Goal: Check status

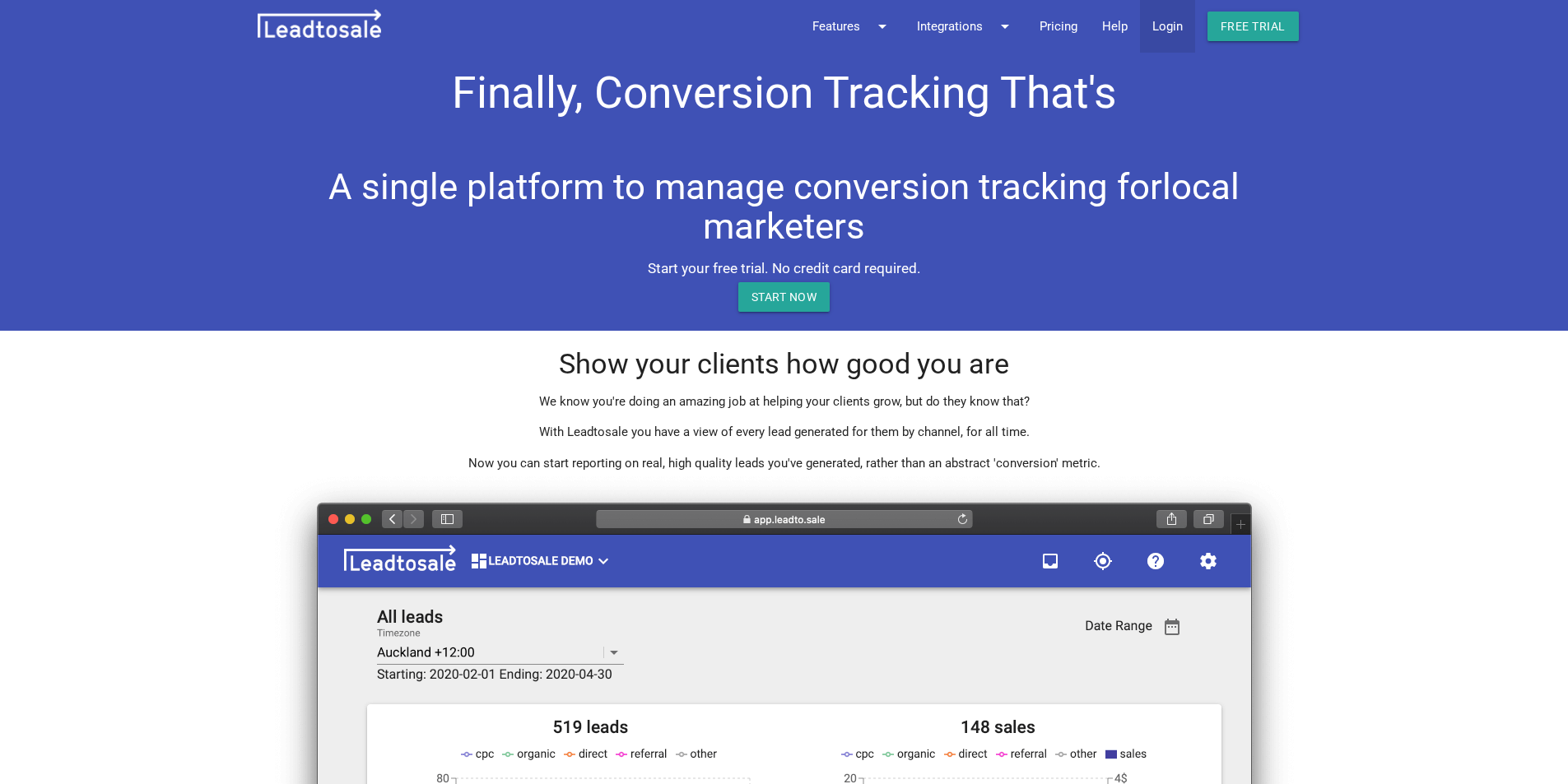
click at [1171, 32] on link "Login" at bounding box center [1167, 26] width 55 height 53
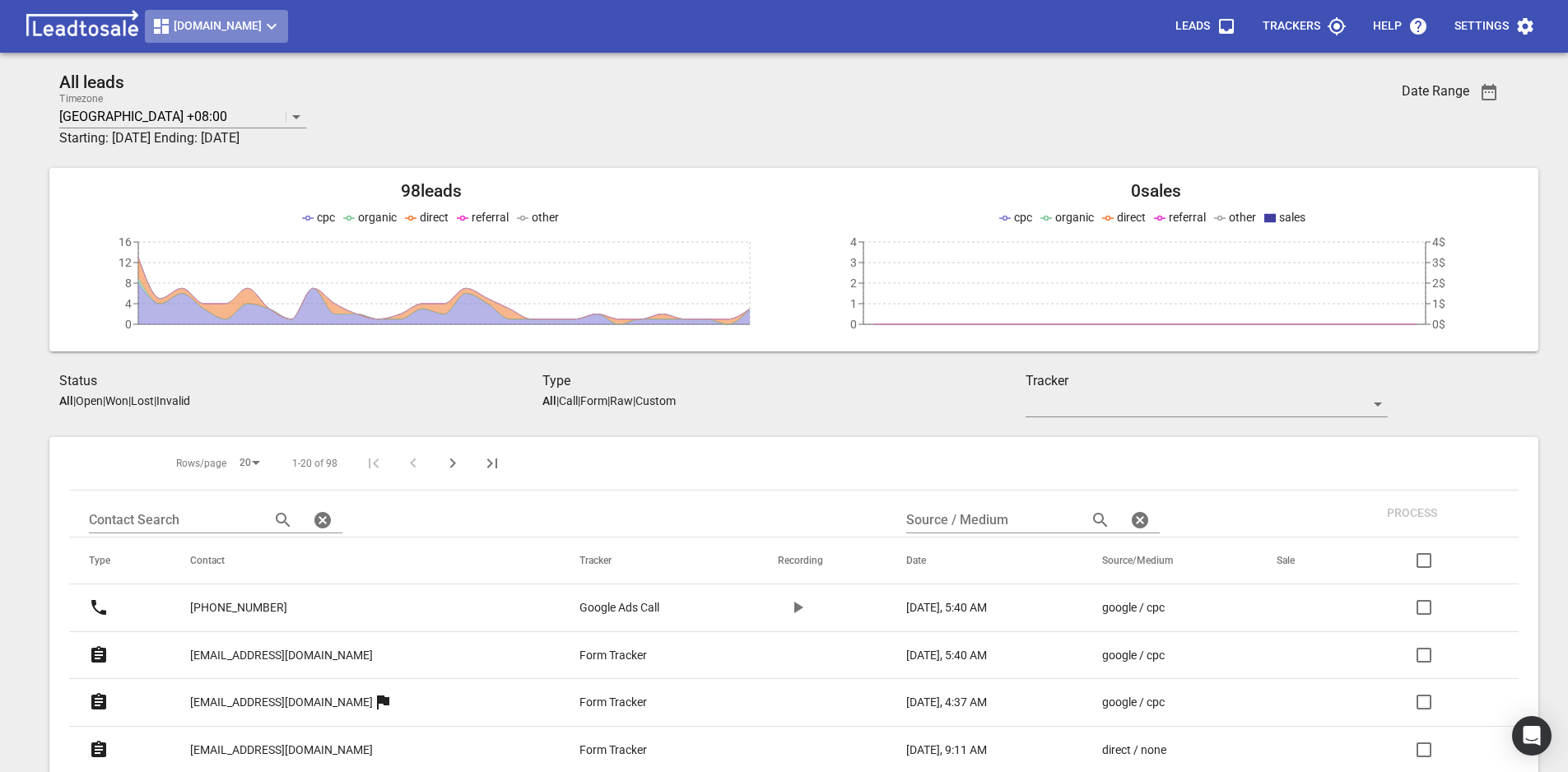
click at [259, 27] on span "[DOMAIN_NAME]" at bounding box center [216, 26] width 130 height 20
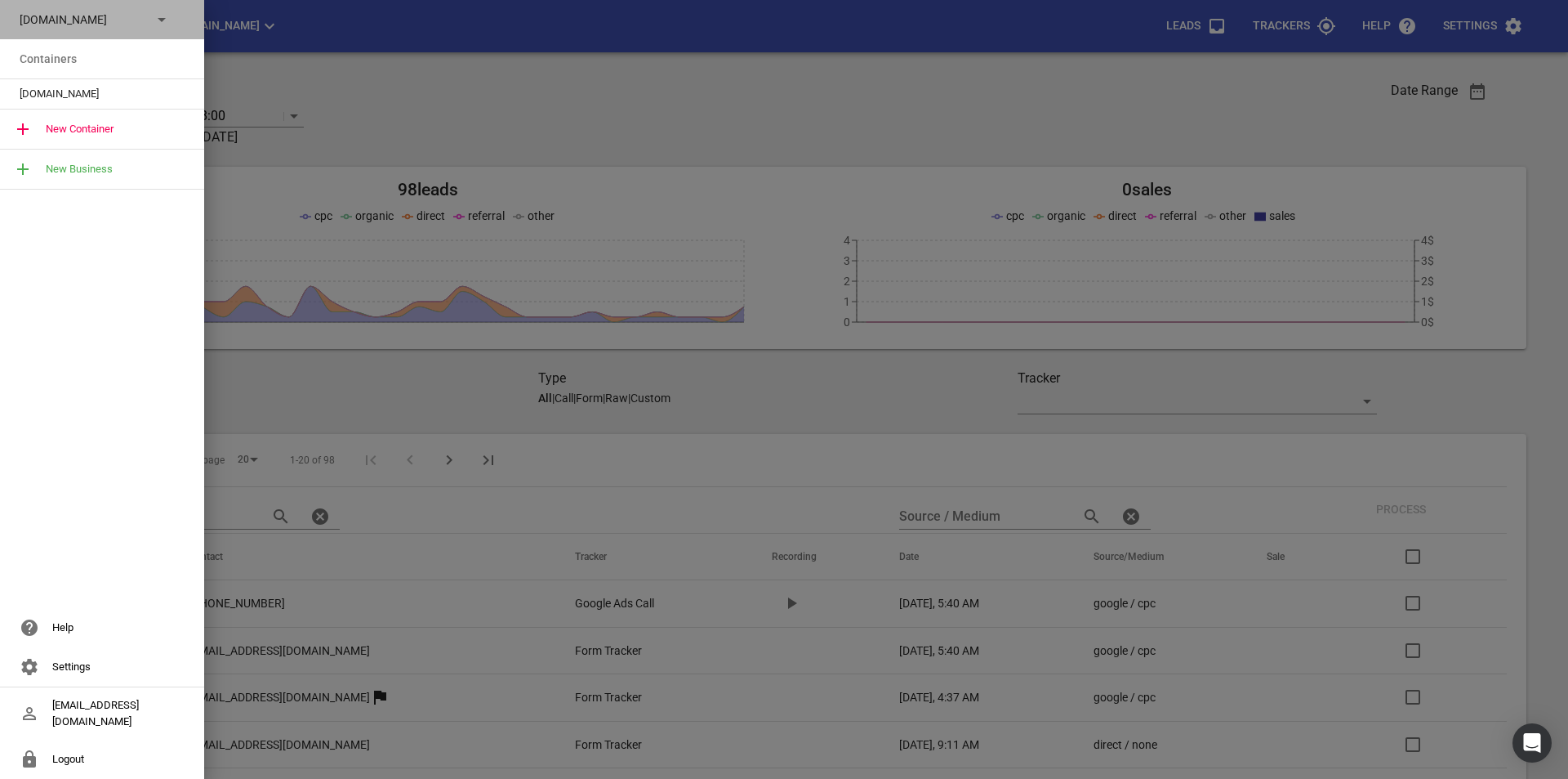
click at [173, 26] on div "[DOMAIN_NAME]" at bounding box center [102, 19] width 204 height 39
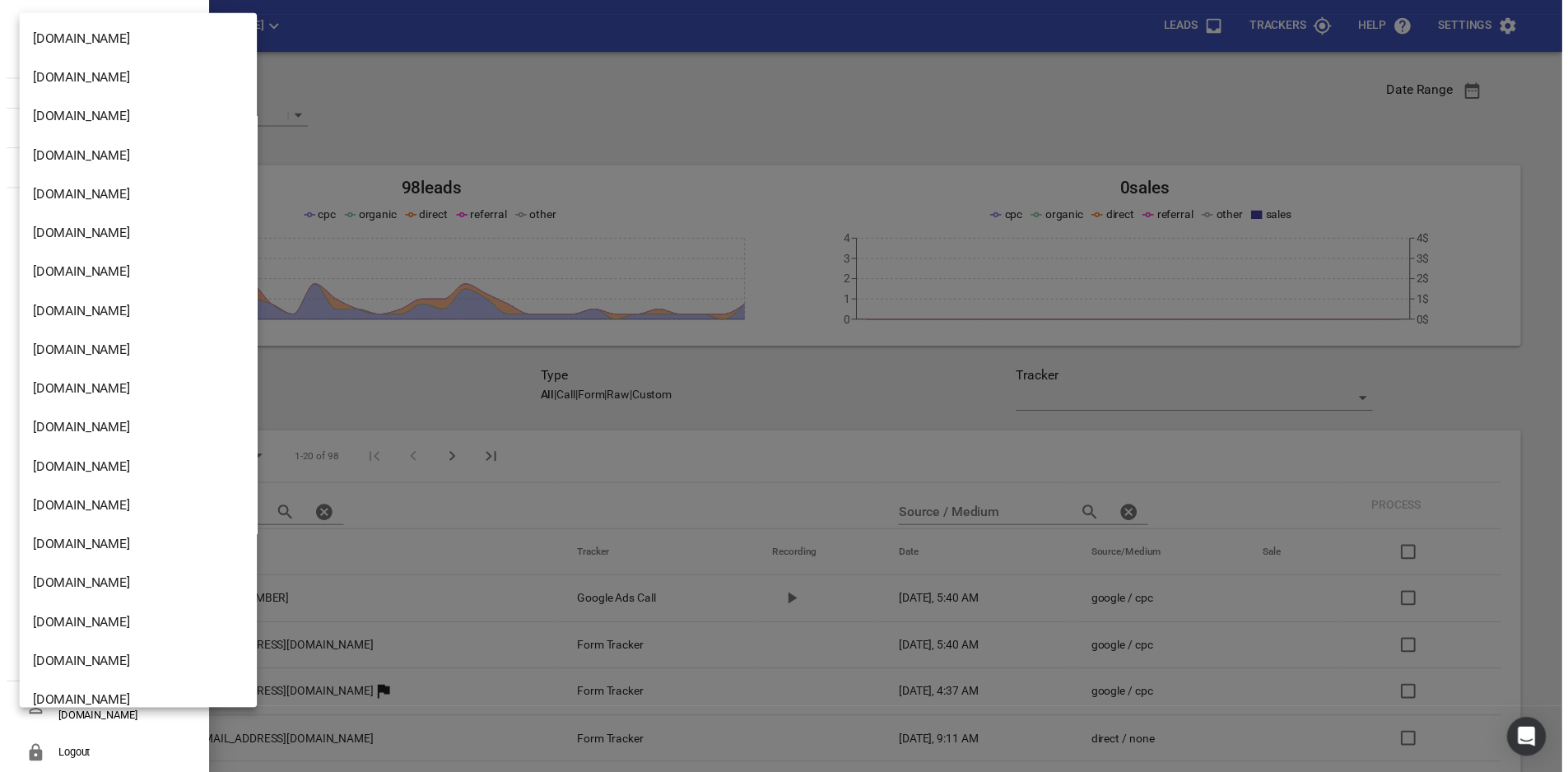
scroll to position [1306, 0]
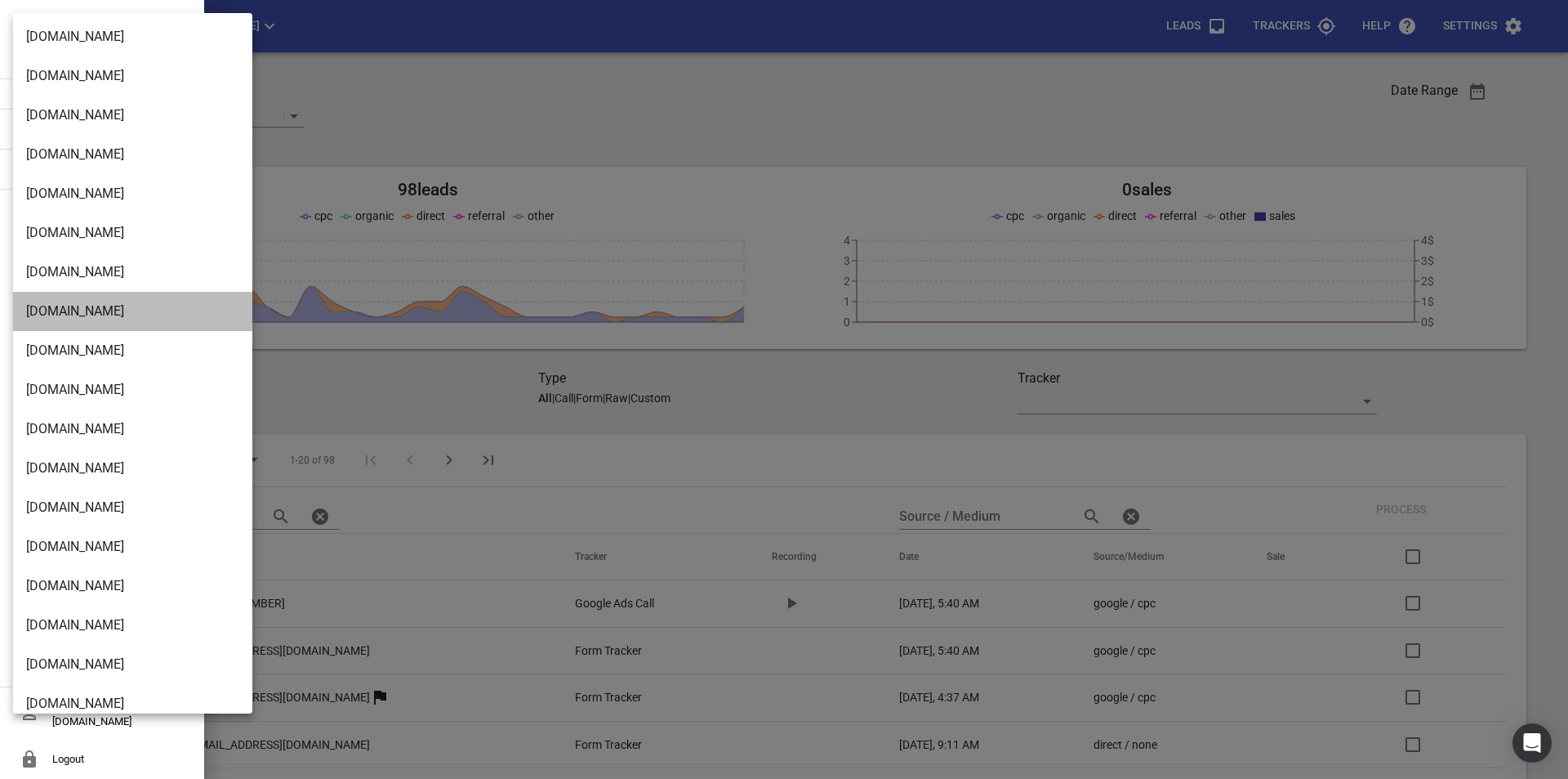
click at [150, 320] on li "[DOMAIN_NAME]" at bounding box center [139, 311] width 252 height 39
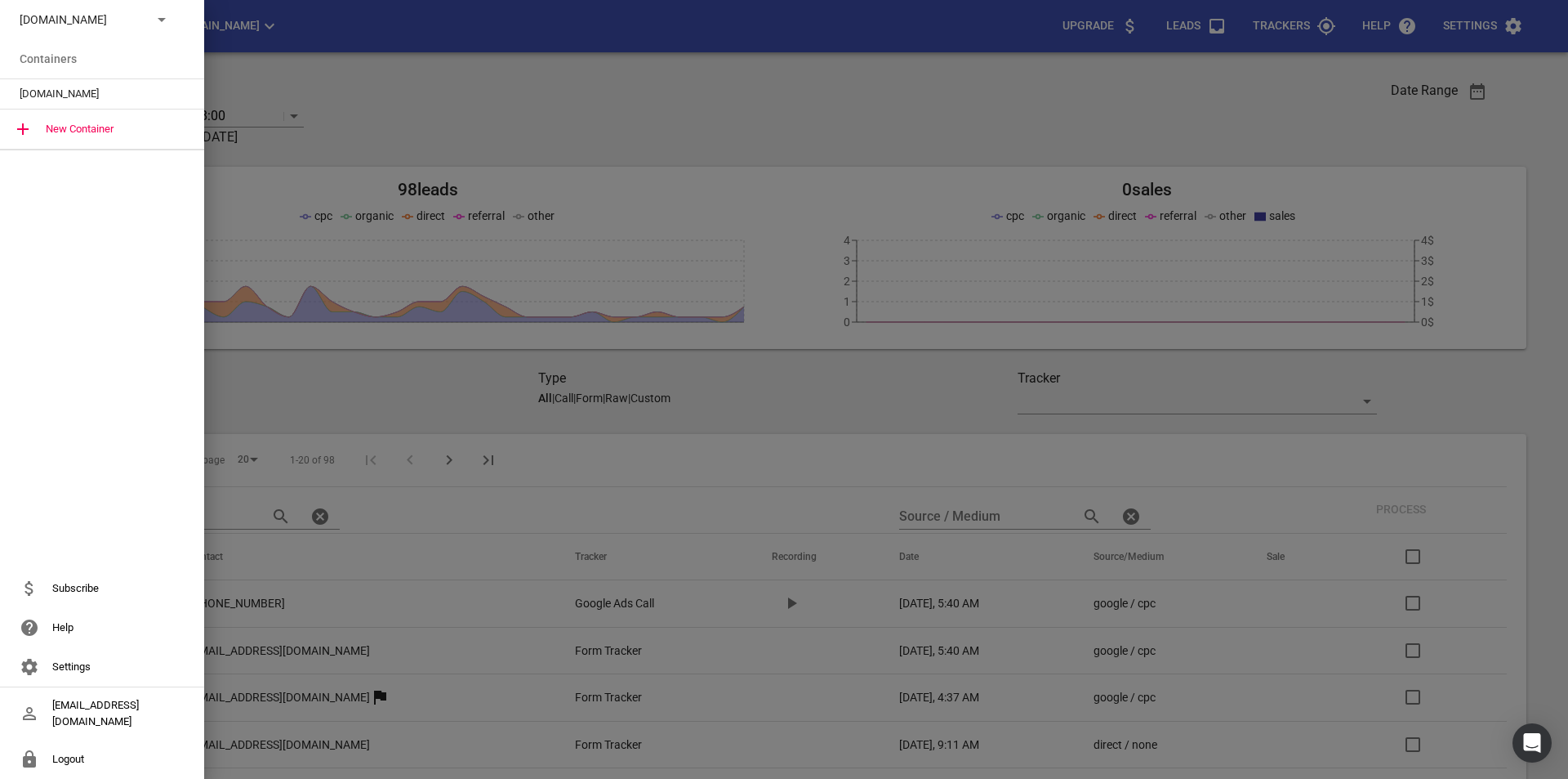
click at [108, 100] on span "[DOMAIN_NAME]" at bounding box center [95, 93] width 152 height 16
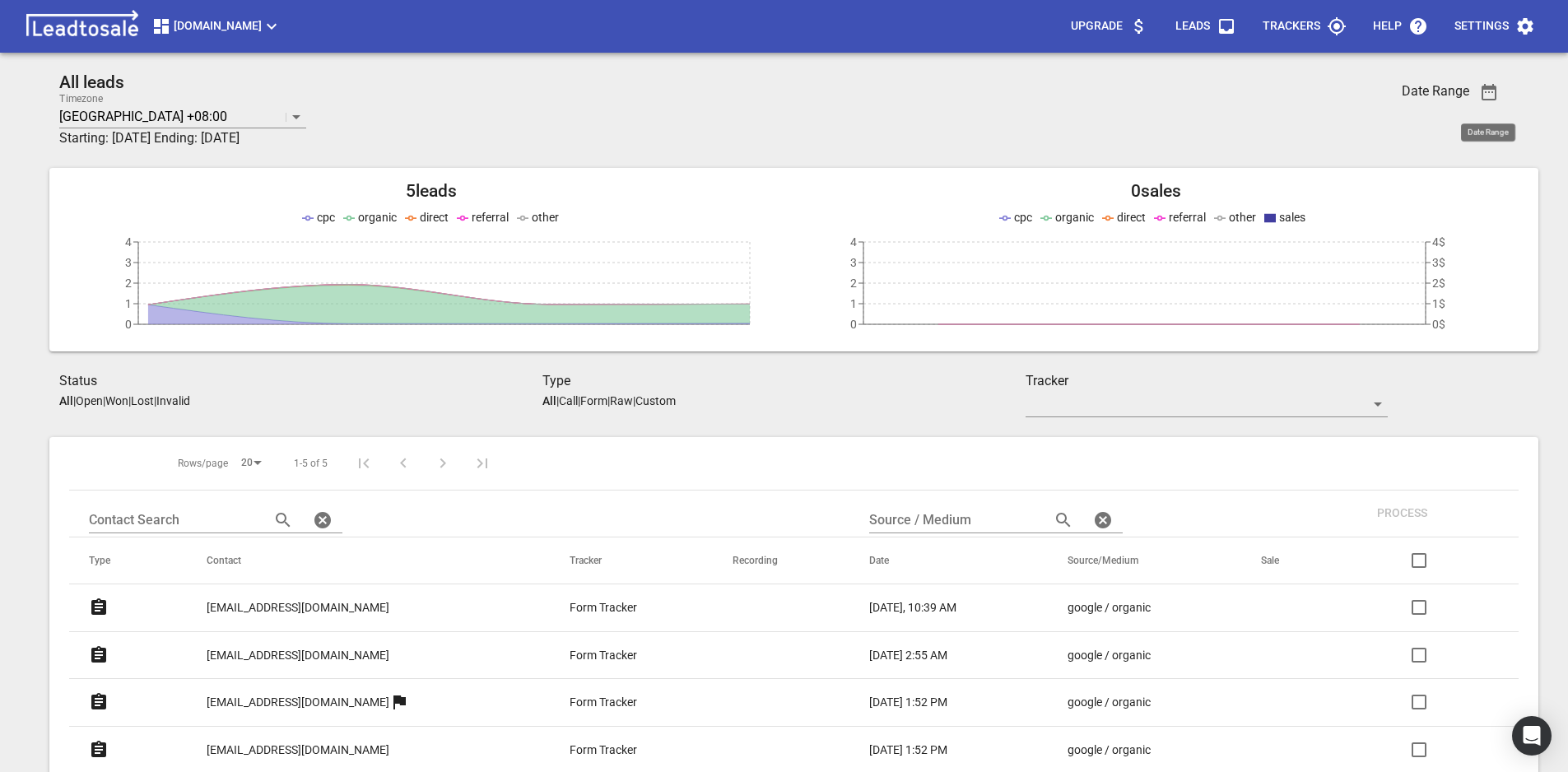
click at [1485, 89] on icon "button" at bounding box center [1488, 91] width 14 height 16
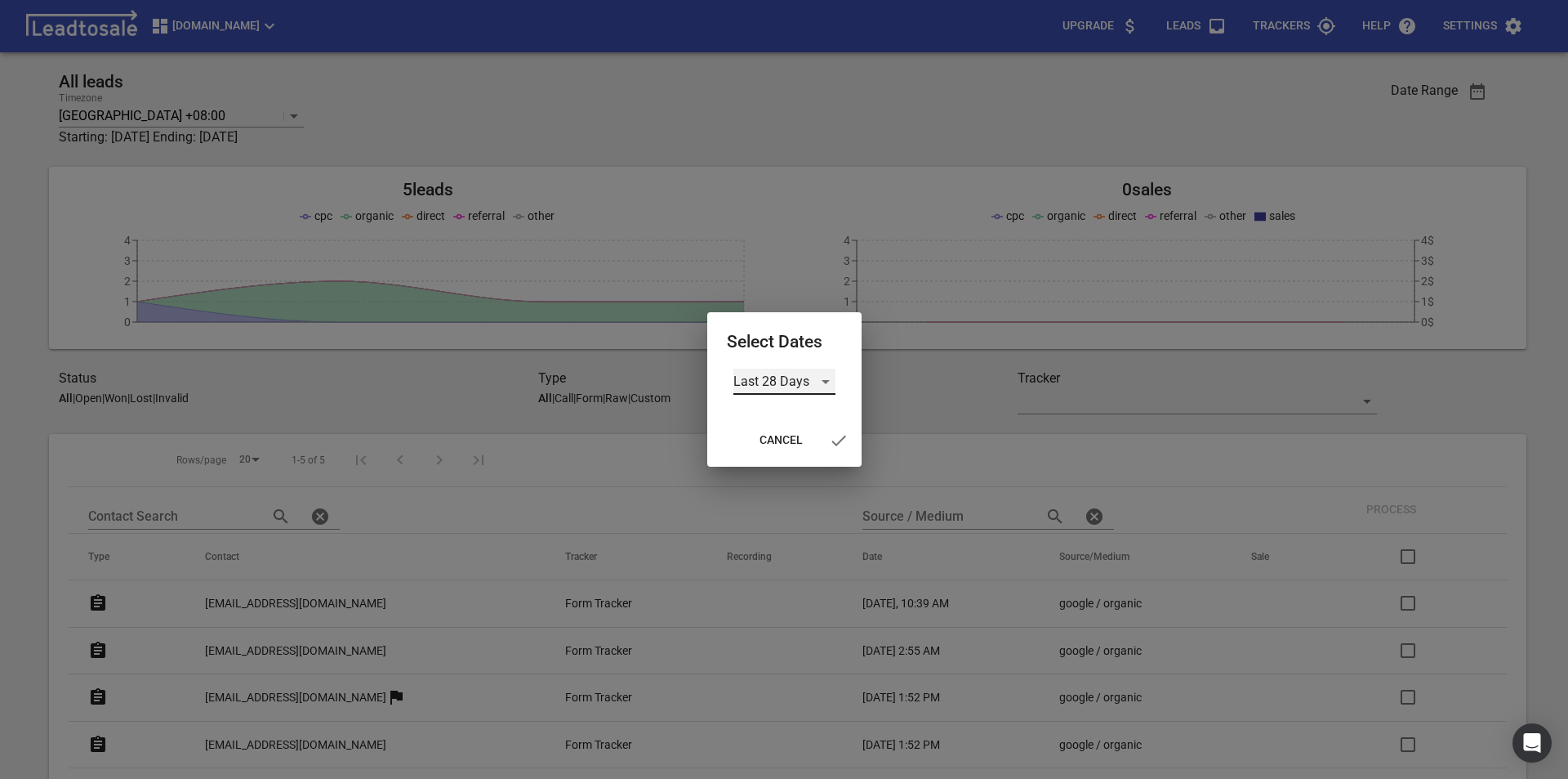
click at [825, 385] on div "Last 28 Days" at bounding box center [784, 381] width 102 height 26
click at [789, 503] on li "Custom" at bounding box center [784, 499] width 102 height 39
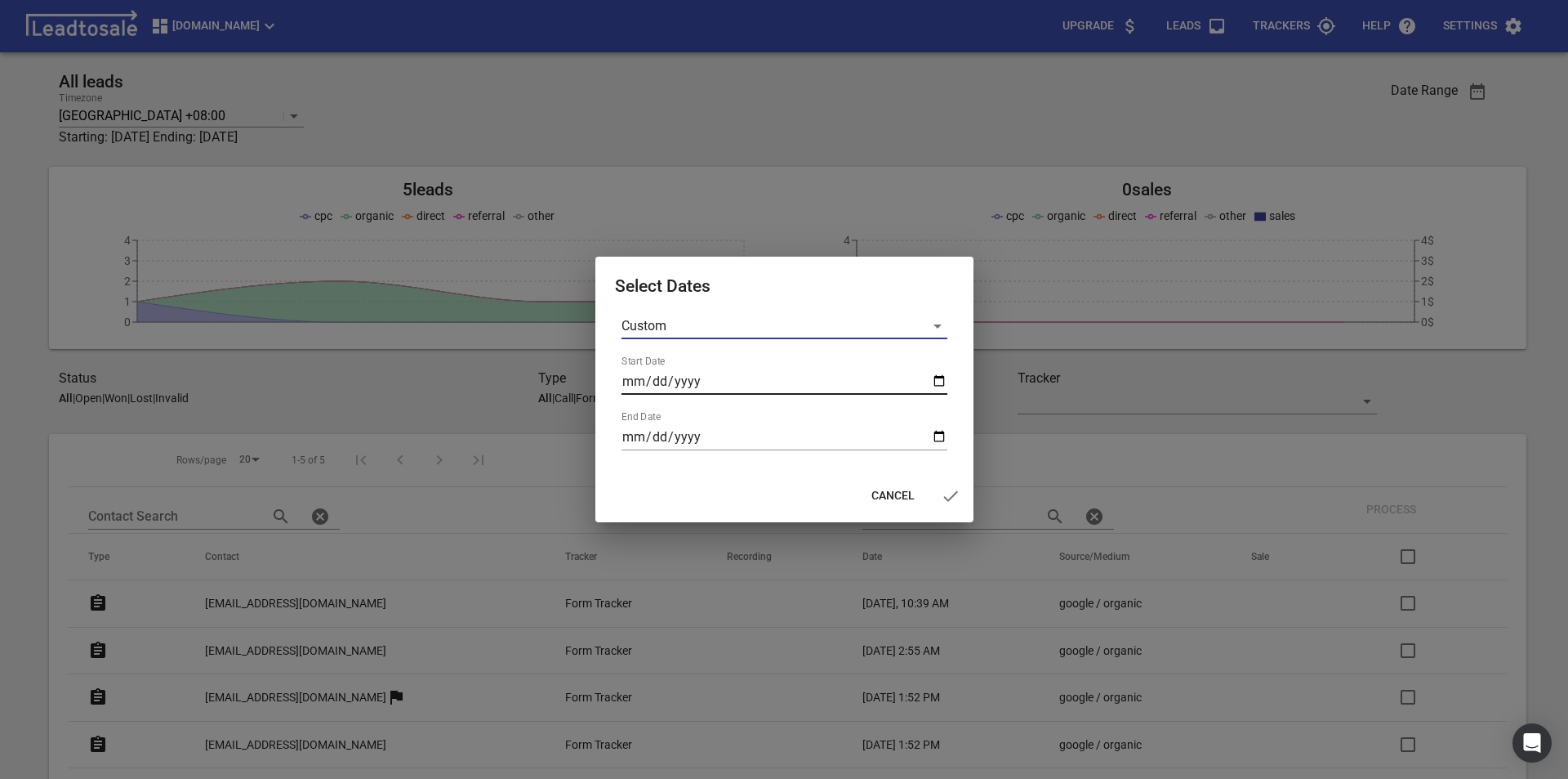
click at [934, 383] on input "Start Date" at bounding box center [784, 381] width 326 height 26
type input "[DATE]"
click at [938, 437] on input "End Date" at bounding box center [784, 437] width 326 height 26
type input "[DATE]"
click at [946, 500] on icon "button" at bounding box center [950, 496] width 20 height 20
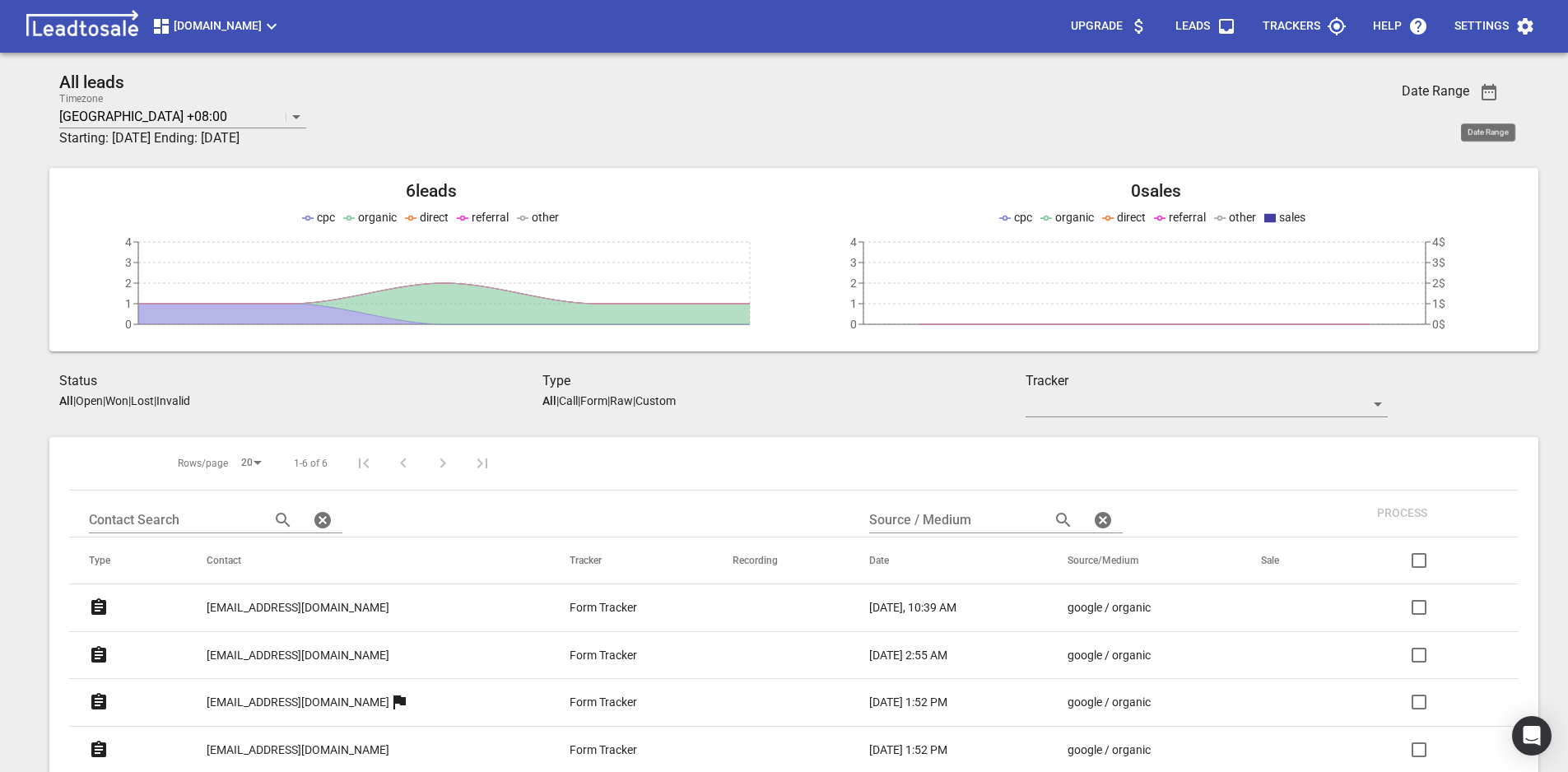
click at [267, 26] on icon "button" at bounding box center [272, 27] width 10 height 6
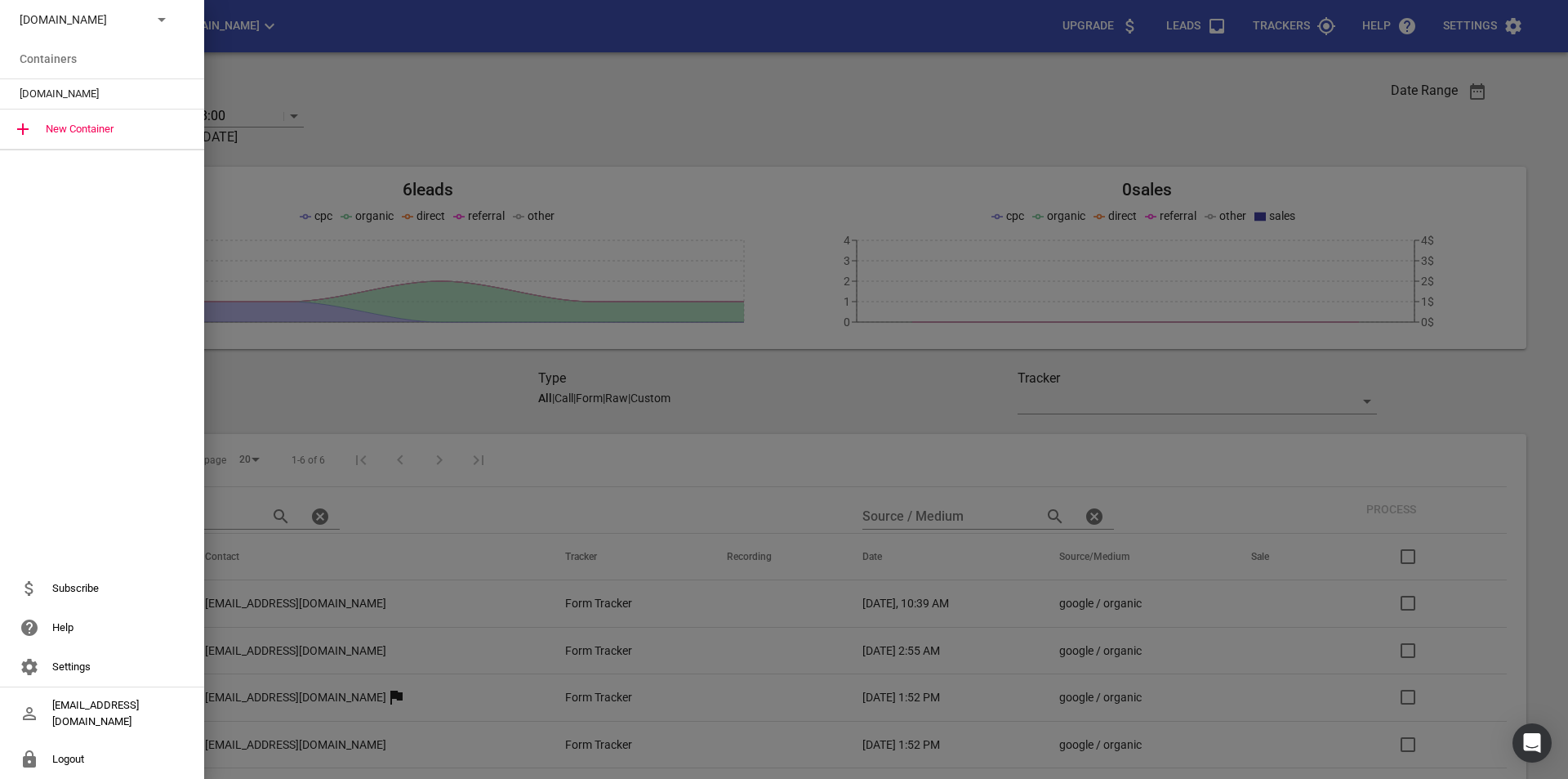
click at [155, 31] on div "[DOMAIN_NAME]" at bounding box center [102, 19] width 204 height 39
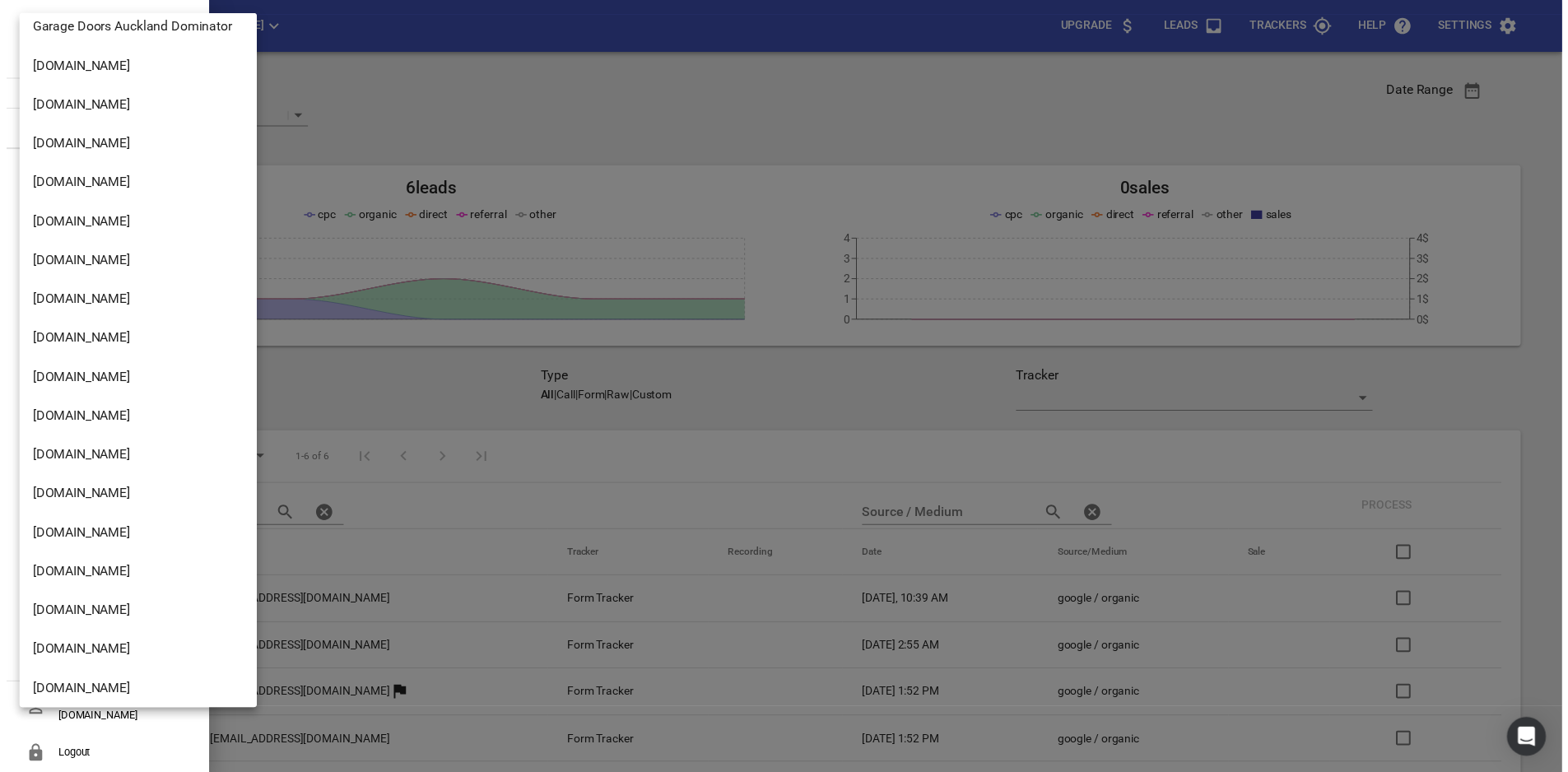
scroll to position [2247, 0]
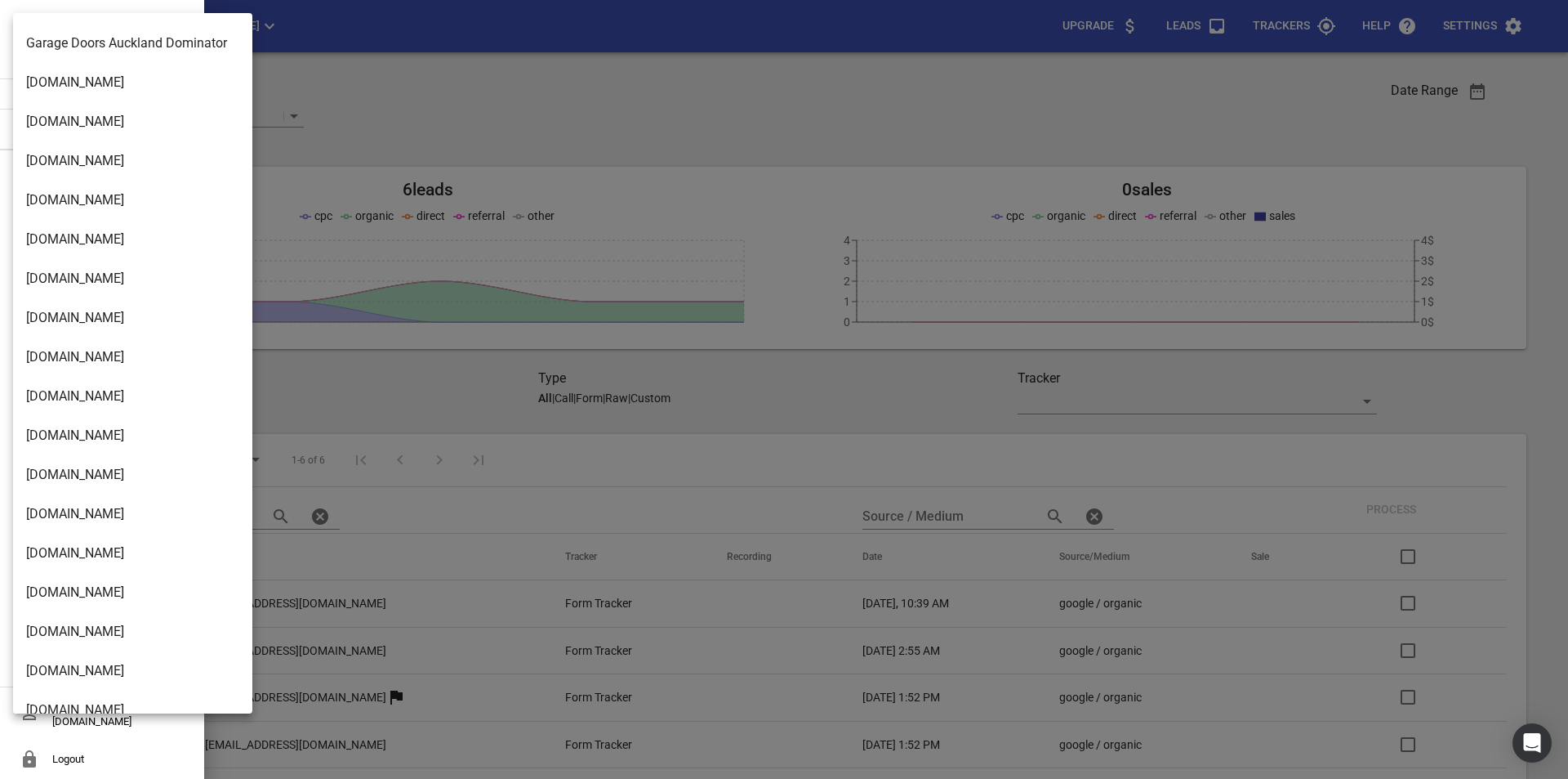
drag, startPoint x: 1394, startPoint y: 138, endPoint x: 1433, endPoint y: 123, distance: 41.8
click at [1395, 138] on div at bounding box center [784, 389] width 1568 height 779
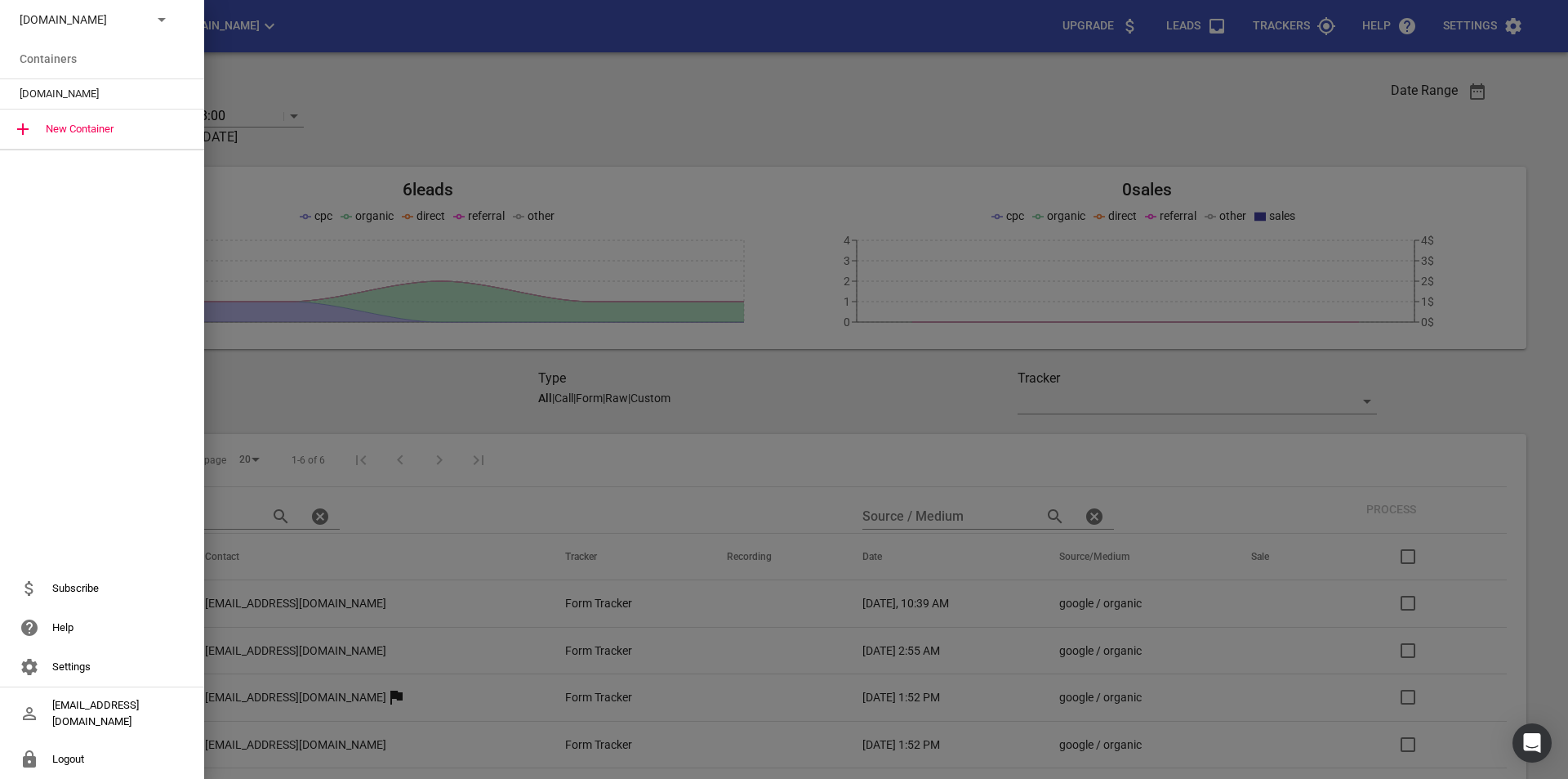
click at [1477, 96] on div at bounding box center [784, 389] width 1568 height 779
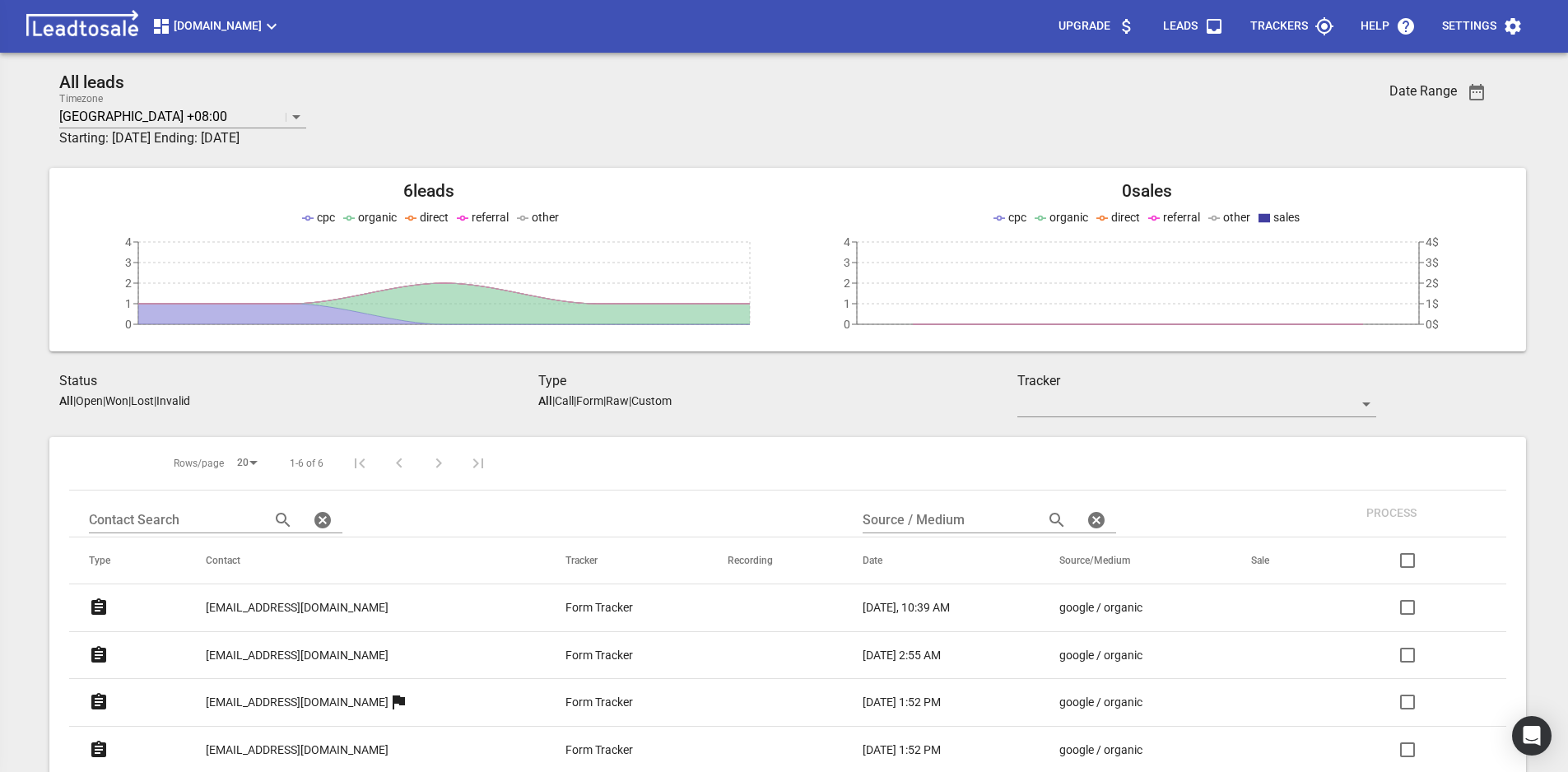
click at [1486, 93] on icon "button" at bounding box center [1476, 92] width 20 height 20
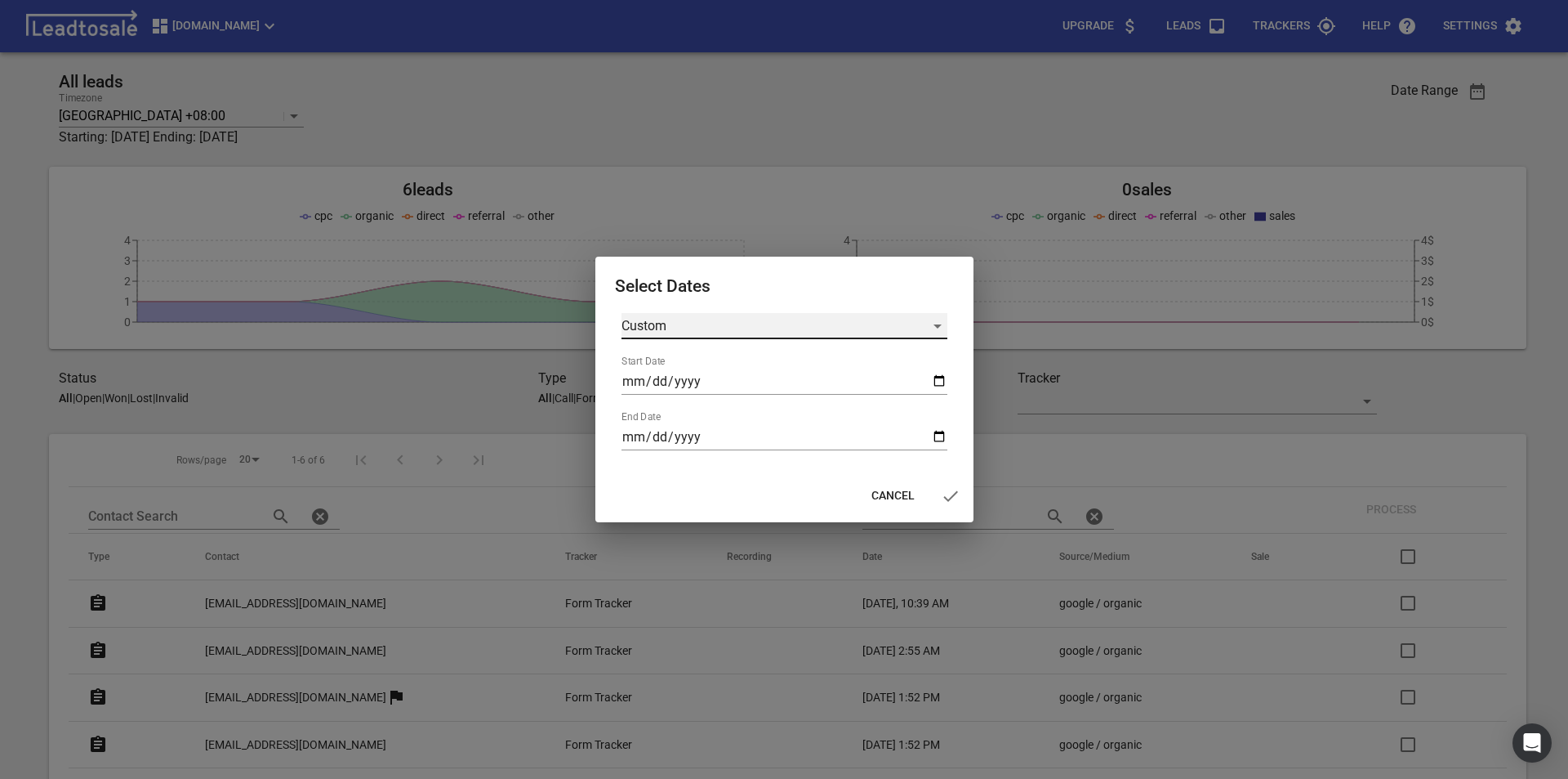
click at [943, 329] on div "Custom" at bounding box center [784, 325] width 326 height 26
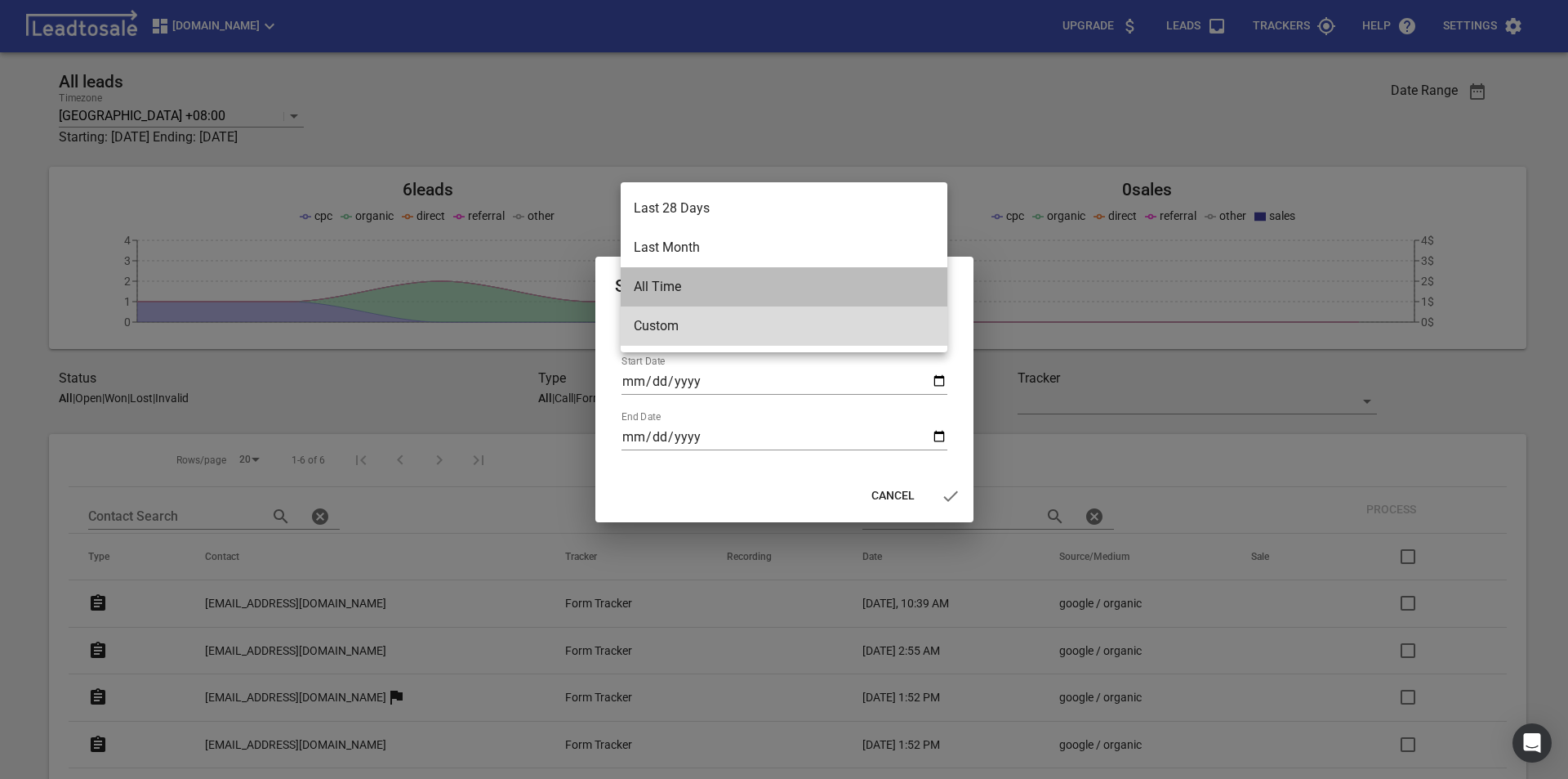
click at [789, 280] on li "All Time" at bounding box center [784, 286] width 327 height 39
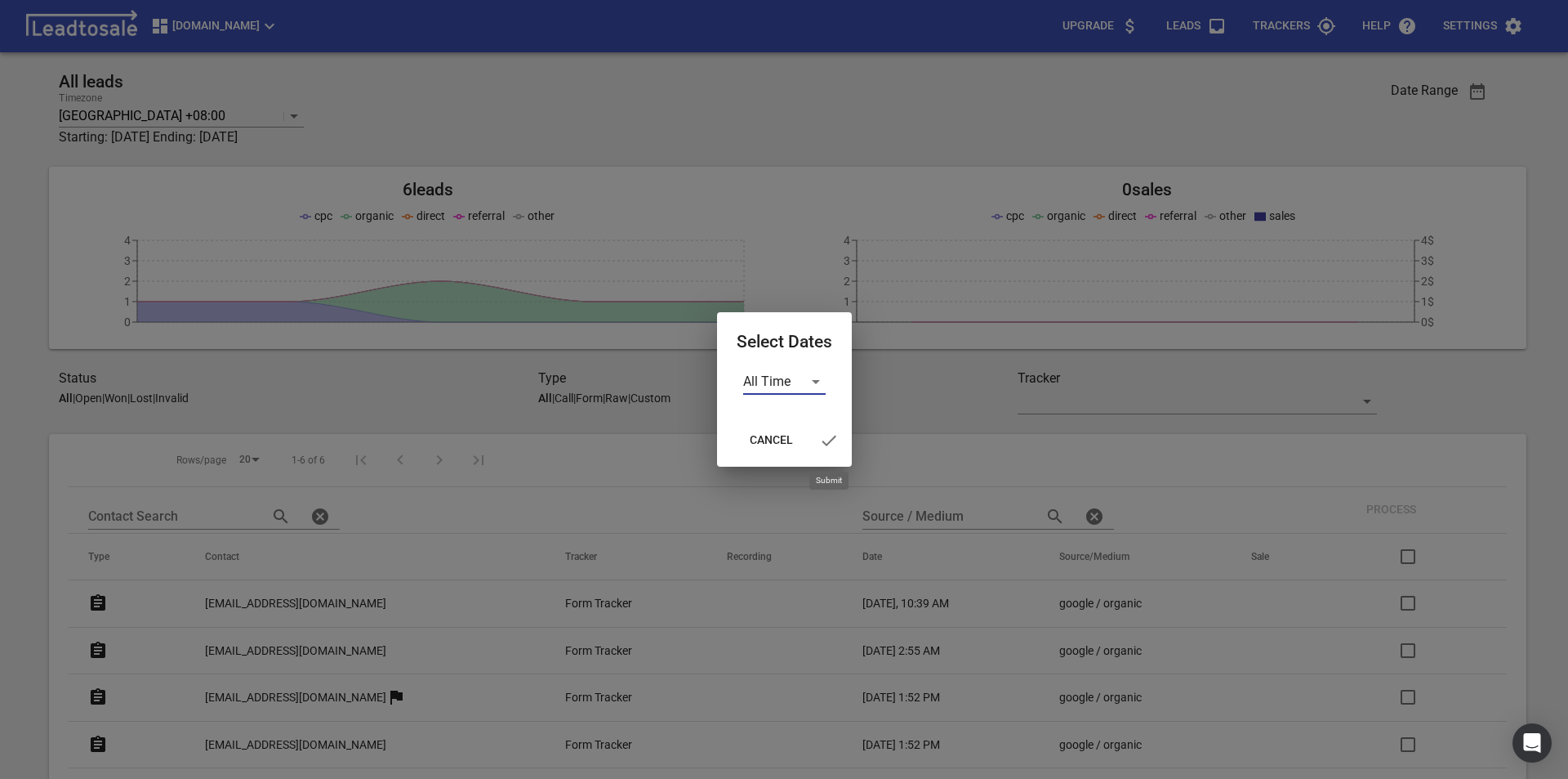
click at [831, 439] on icon "button" at bounding box center [828, 440] width 14 height 10
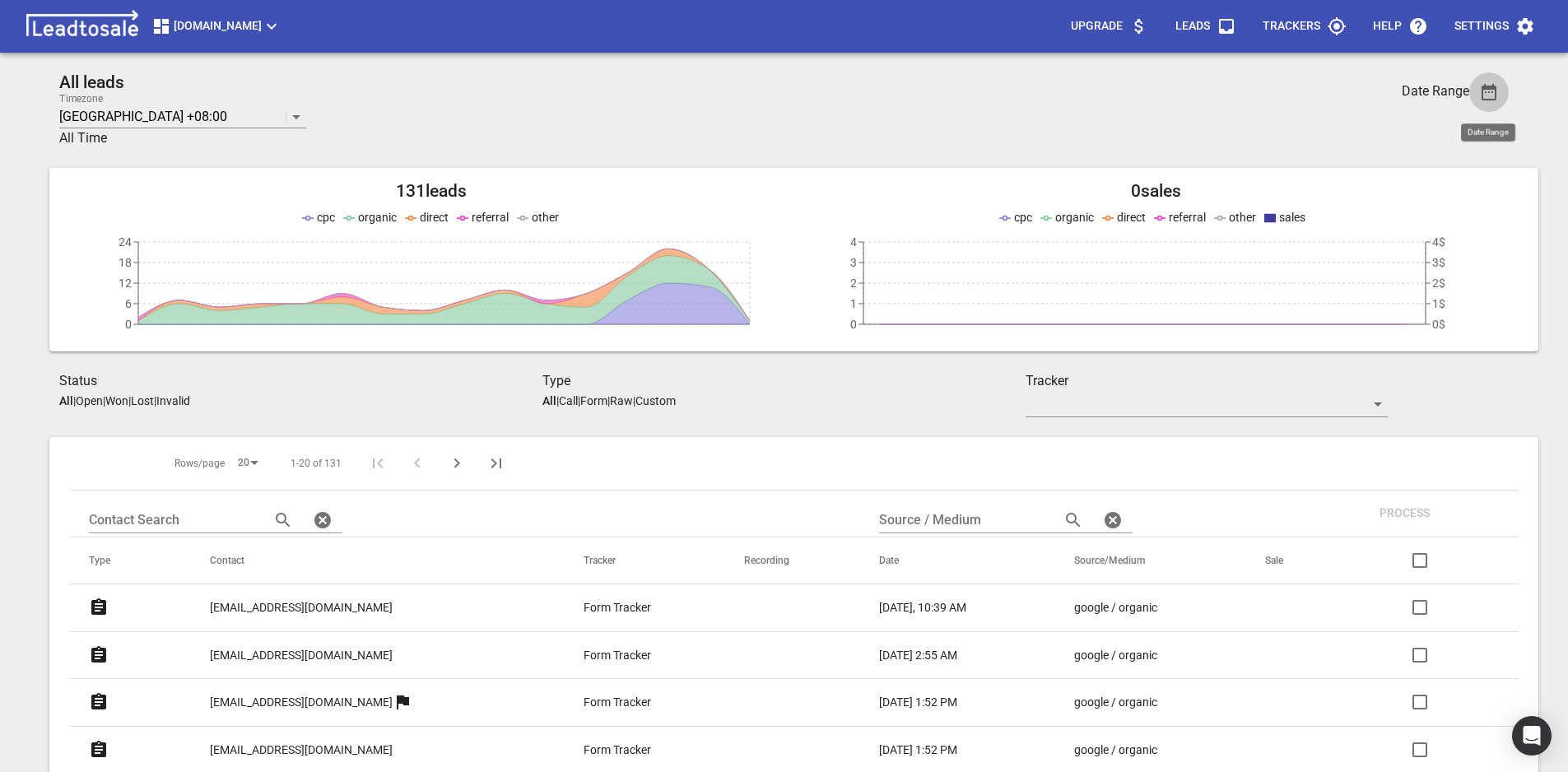
click at [1487, 95] on icon "button" at bounding box center [1488, 92] width 20 height 20
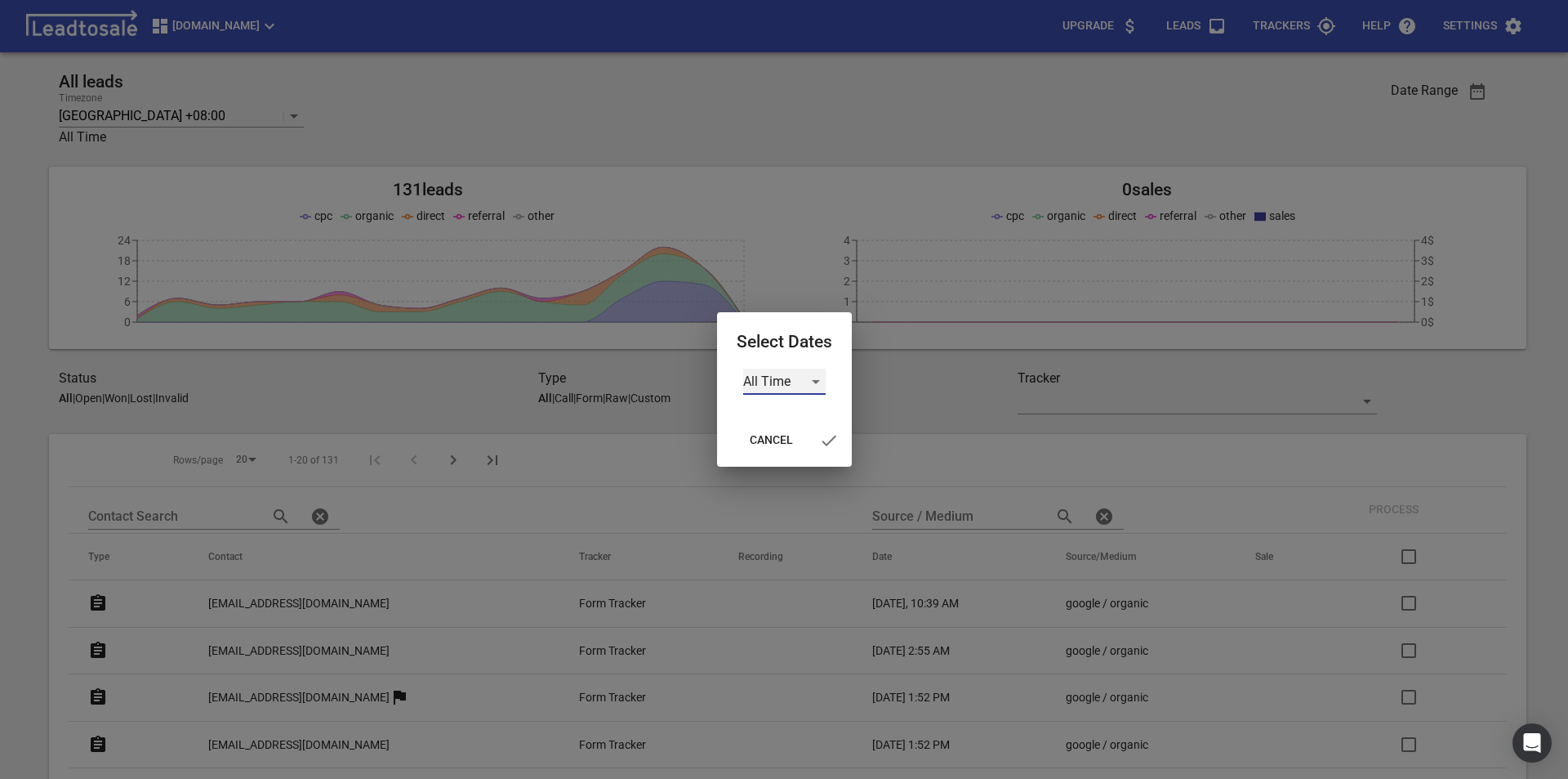
click at [814, 386] on div "All Time" at bounding box center [784, 381] width 83 height 26
click at [814, 345] on li "Last Month" at bounding box center [793, 342] width 102 height 39
click at [825, 439] on icon "button" at bounding box center [834, 441] width 20 height 20
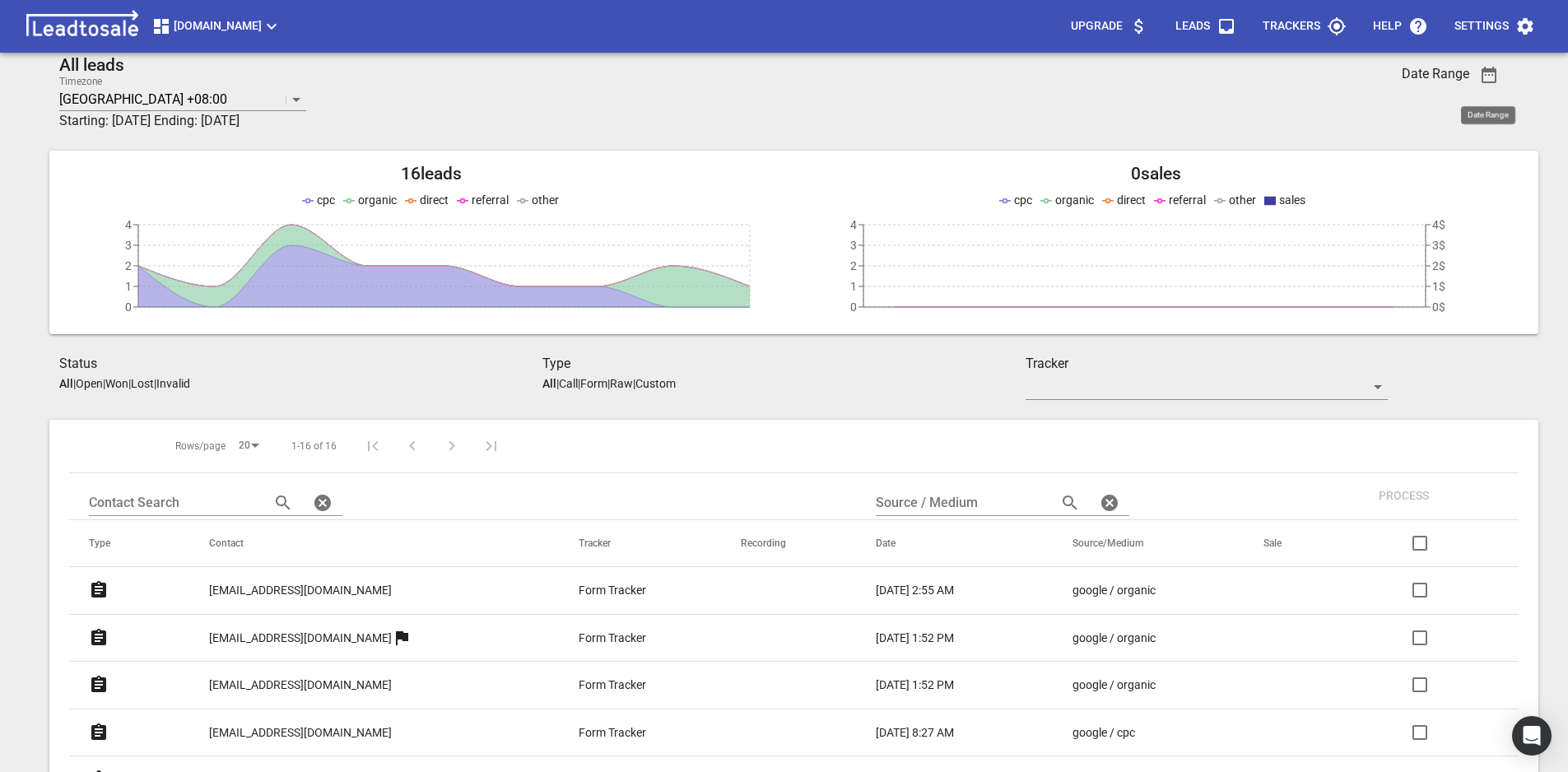
scroll to position [0, 0]
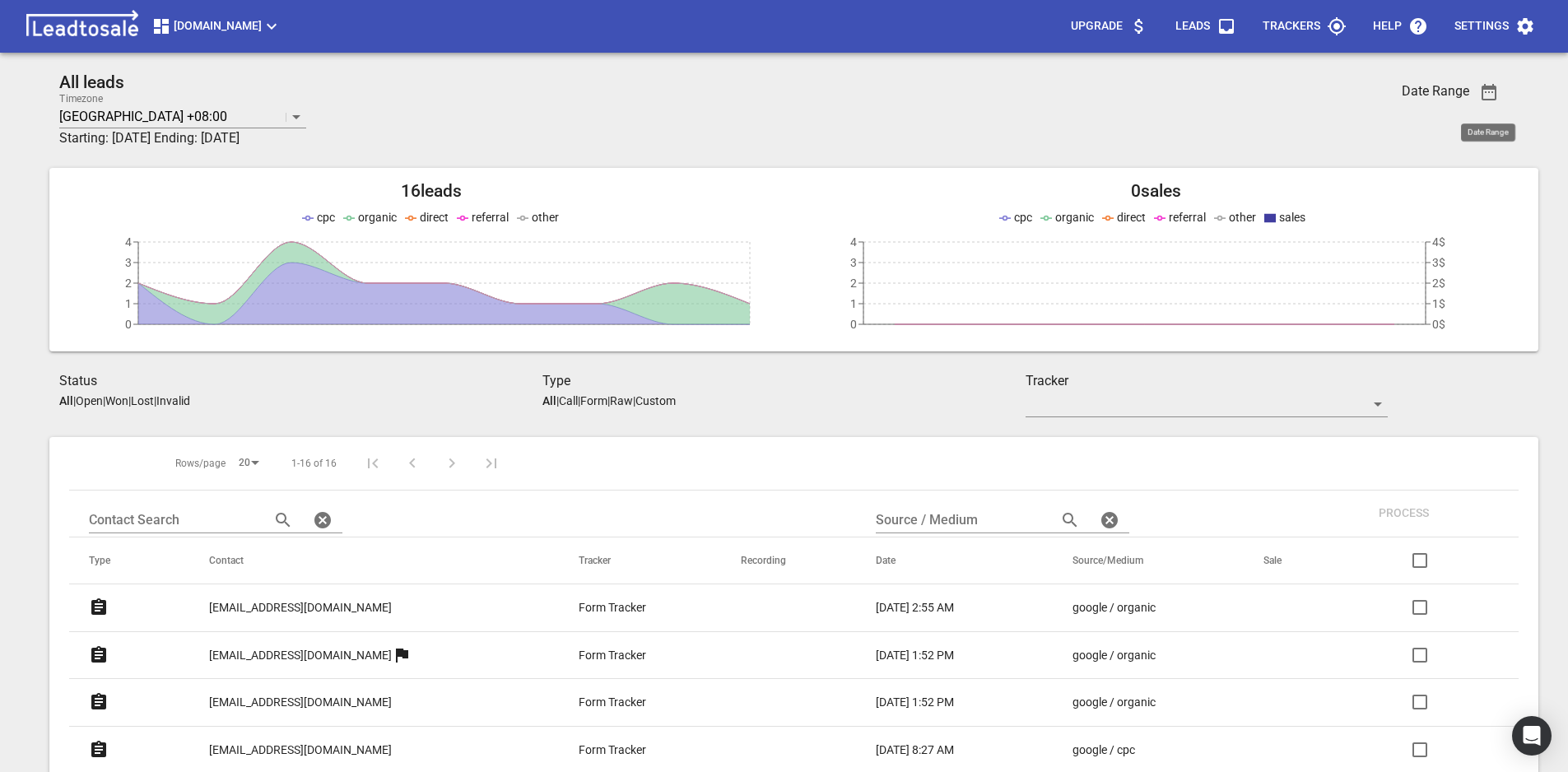
click at [1498, 96] on icon "button" at bounding box center [1488, 92] width 20 height 20
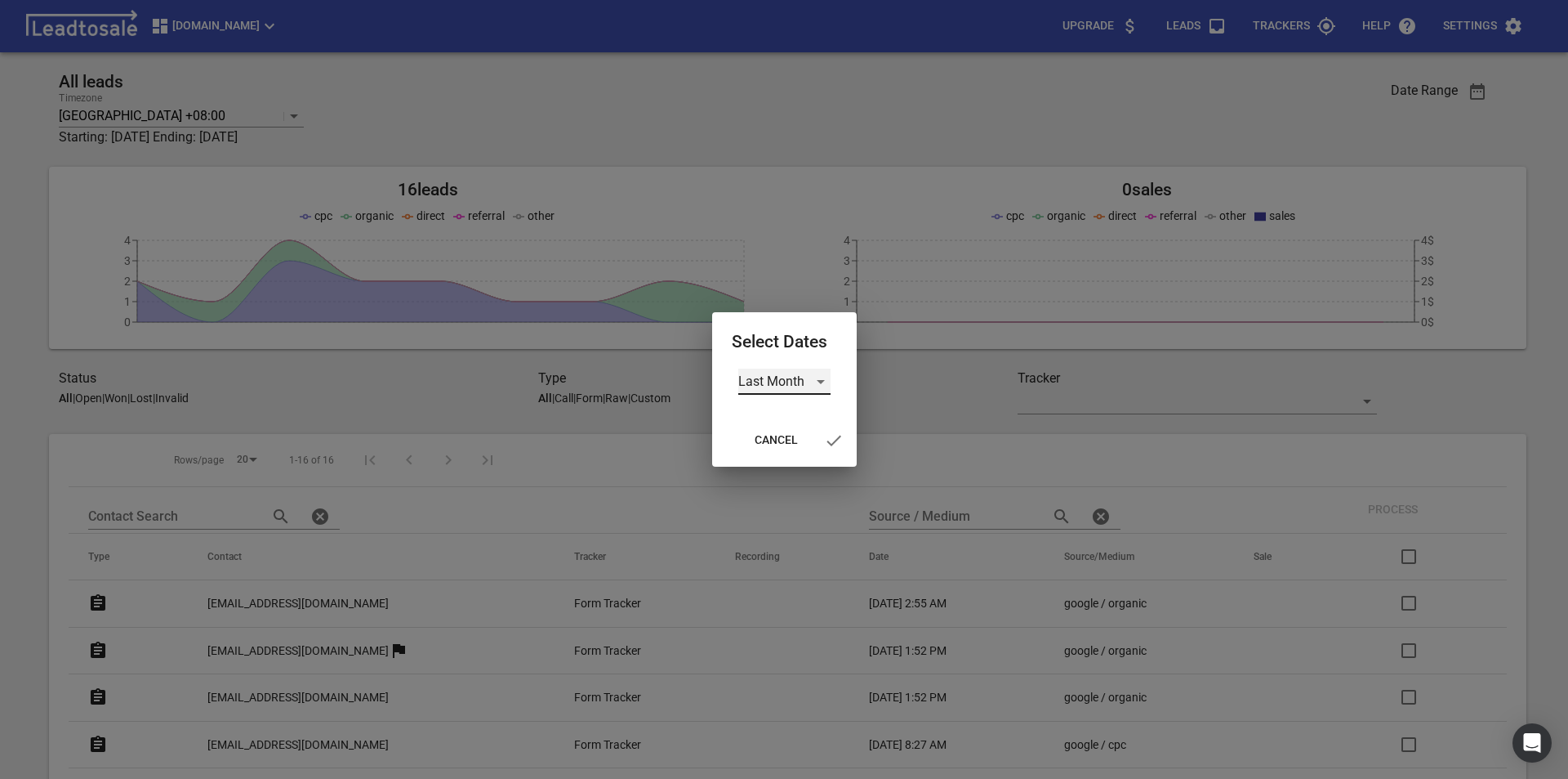
click at [819, 386] on div "Last Month" at bounding box center [784, 381] width 92 height 26
click at [810, 454] on li "Custom" at bounding box center [789, 460] width 102 height 39
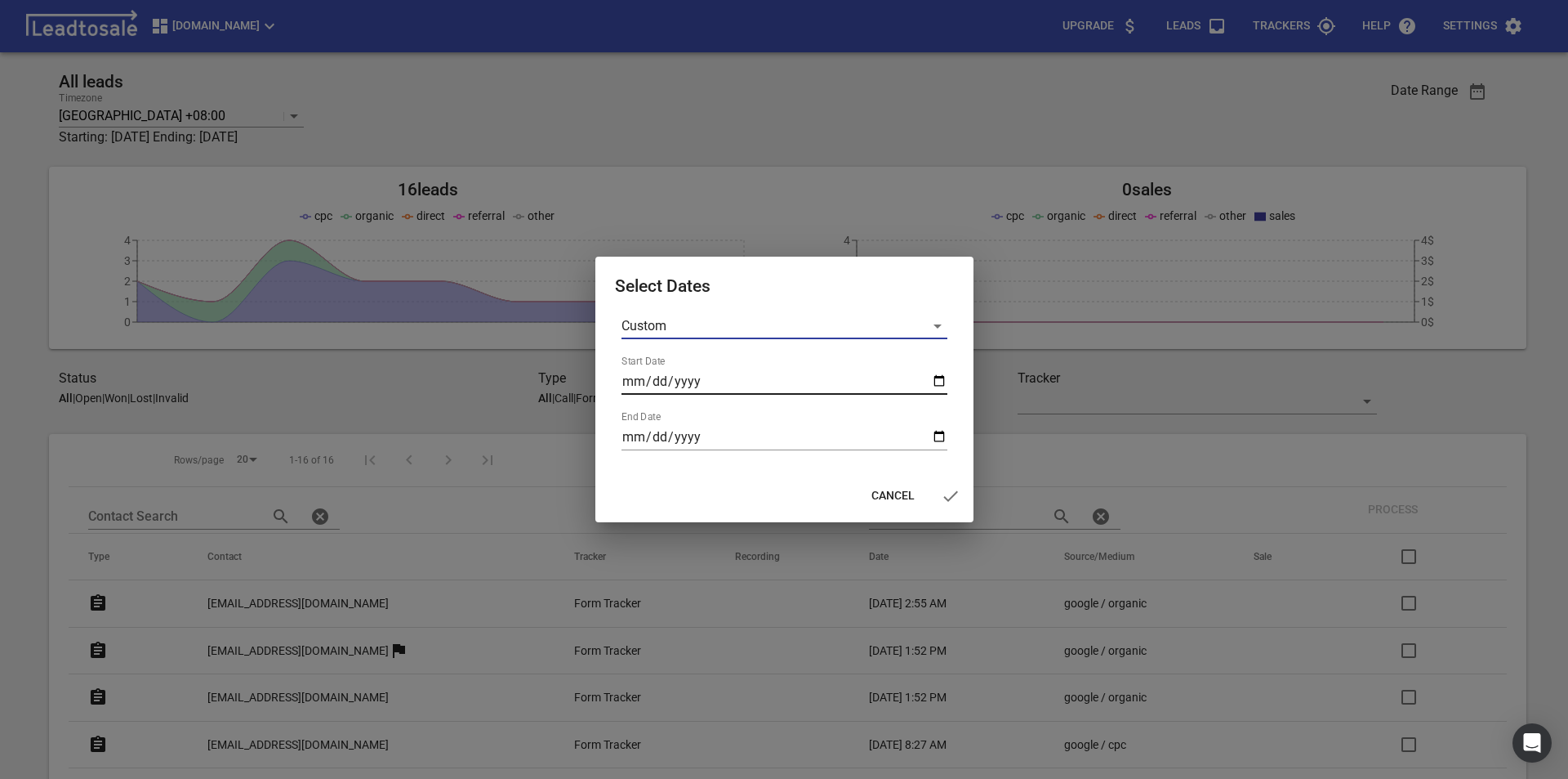
click at [942, 379] on input "Start Date" at bounding box center [784, 381] width 326 height 26
type input "[DATE]"
click at [946, 445] on input "End Date" at bounding box center [784, 437] width 326 height 26
click at [945, 437] on input "End Date" at bounding box center [784, 437] width 326 height 26
type input "[DATE]"
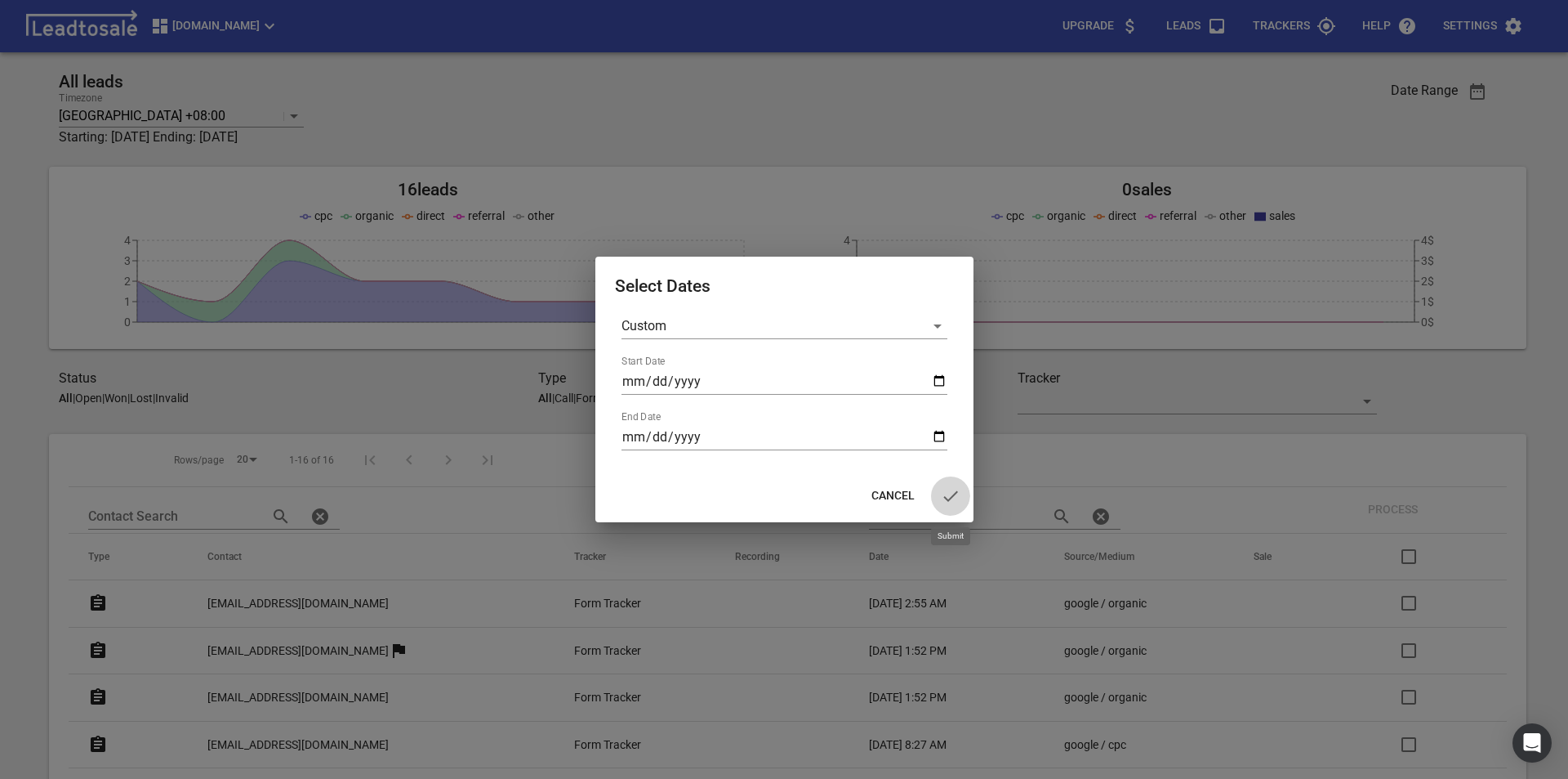
click at [947, 499] on icon "button" at bounding box center [950, 495] width 14 height 10
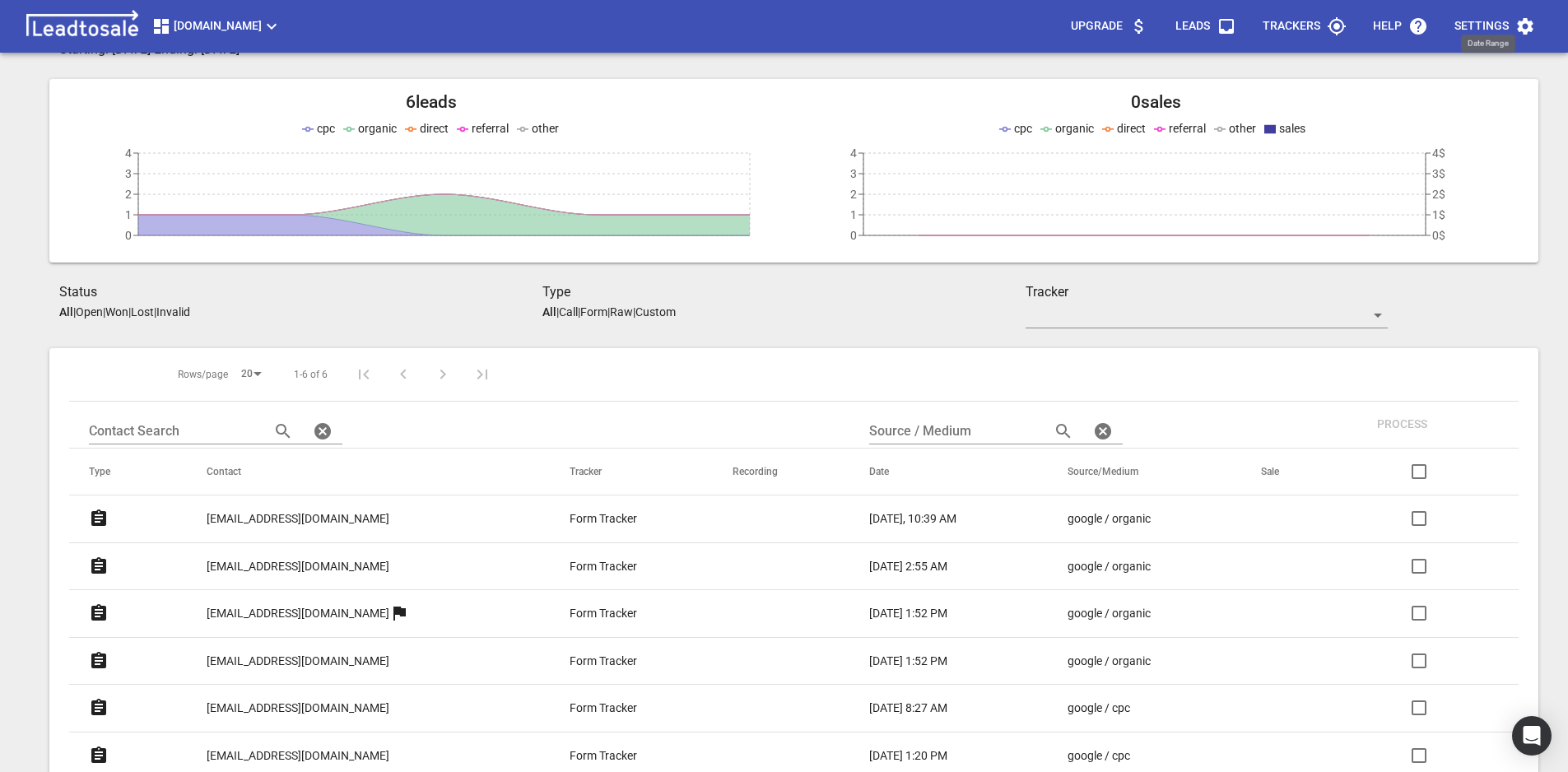
scroll to position [90, 0]
